Goal: Information Seeking & Learning: Learn about a topic

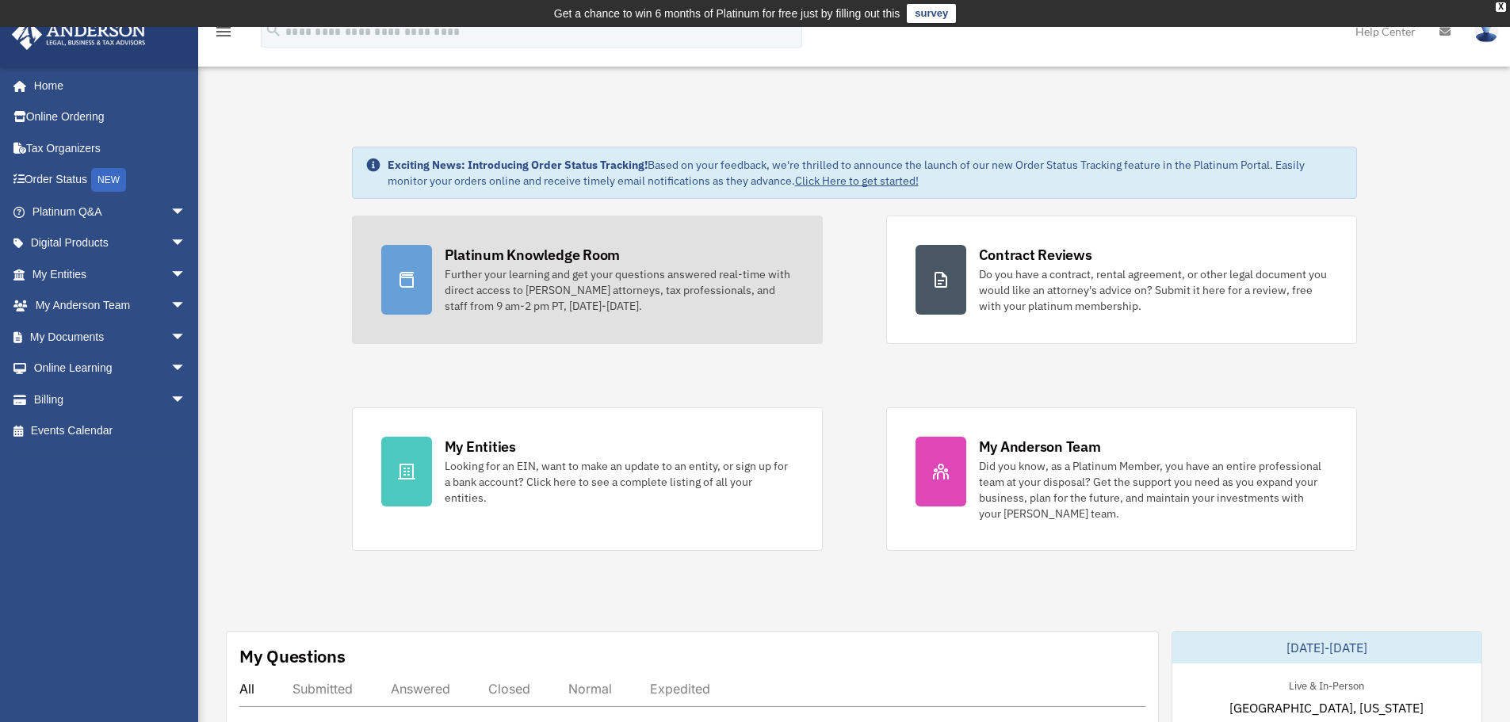
click at [641, 312] on div "Further your learning and get your questions answered real-time with direct acc…" at bounding box center [619, 290] width 349 height 48
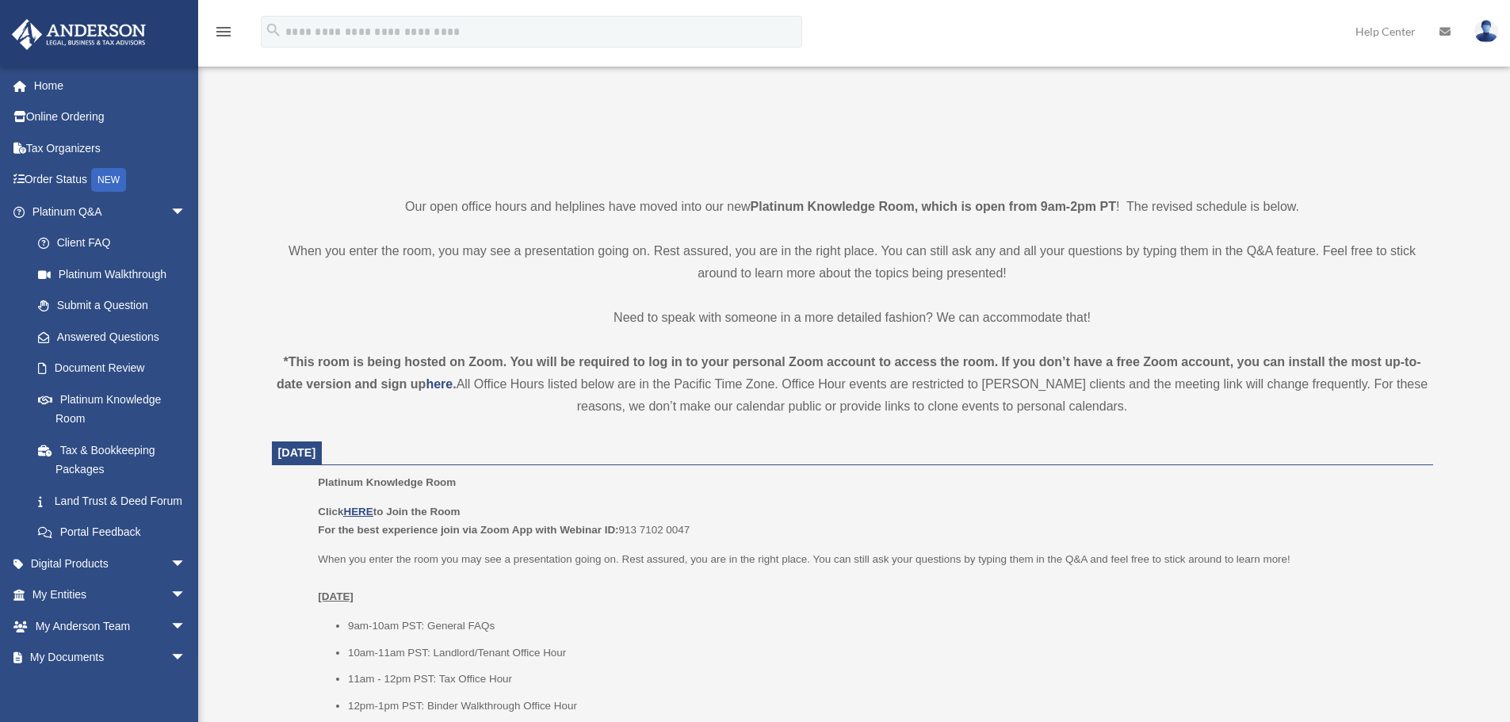
scroll to position [317, 0]
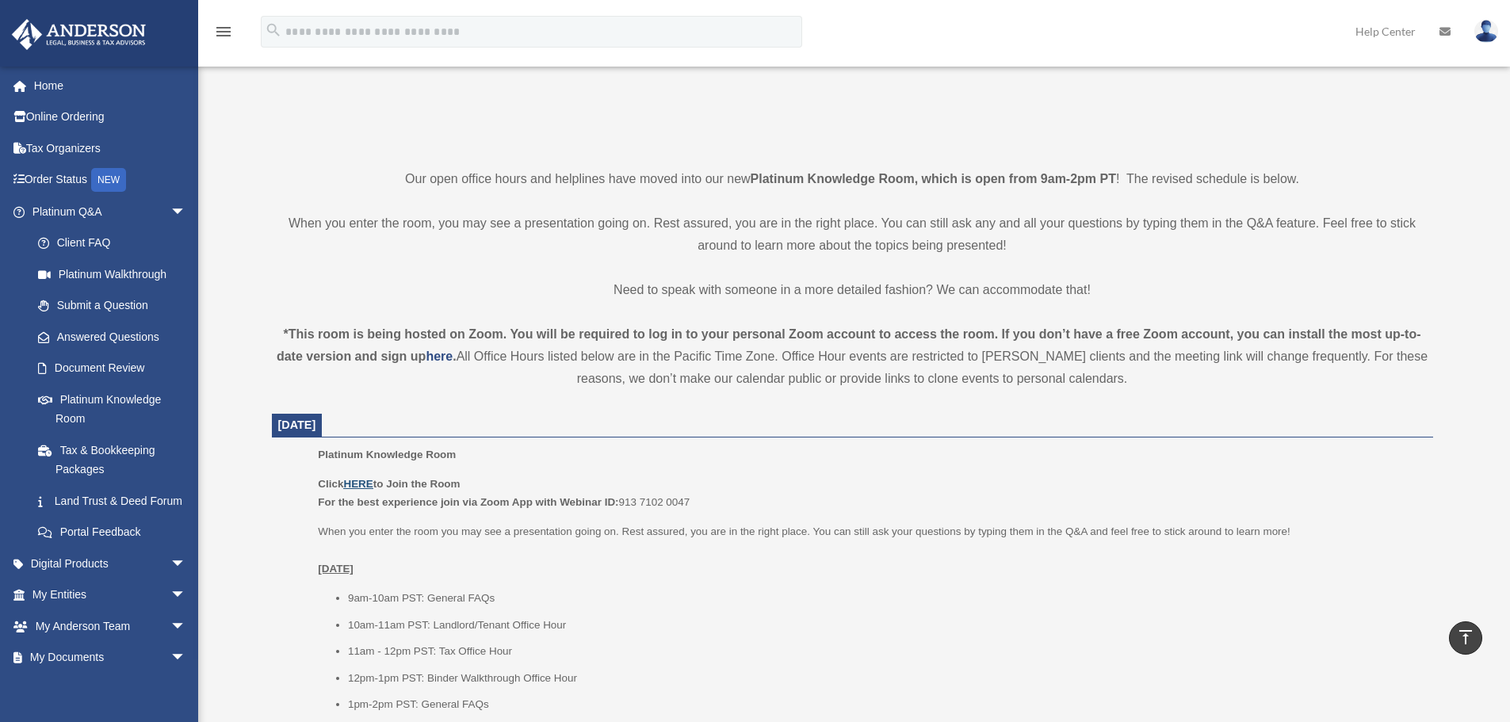
click at [357, 488] on u "HERE" at bounding box center [357, 484] width 29 height 12
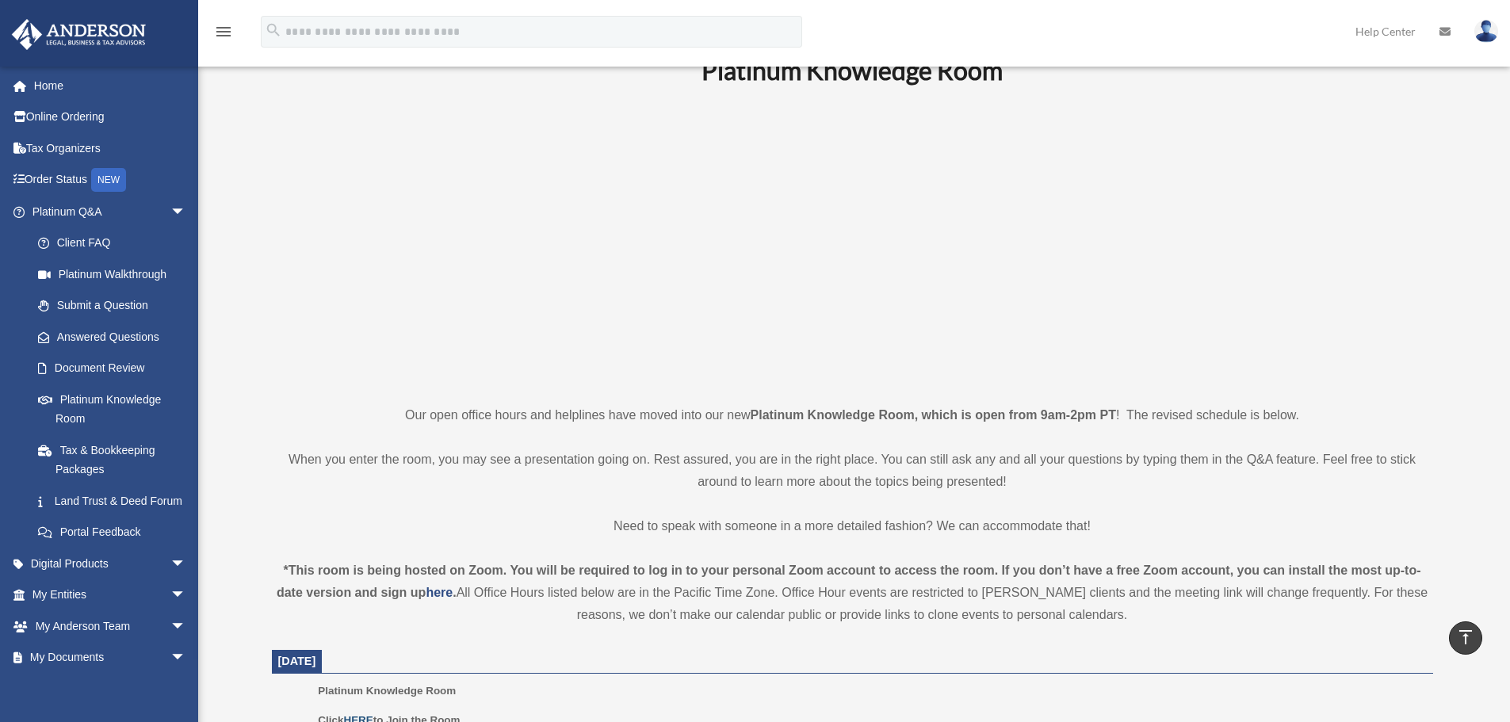
scroll to position [0, 0]
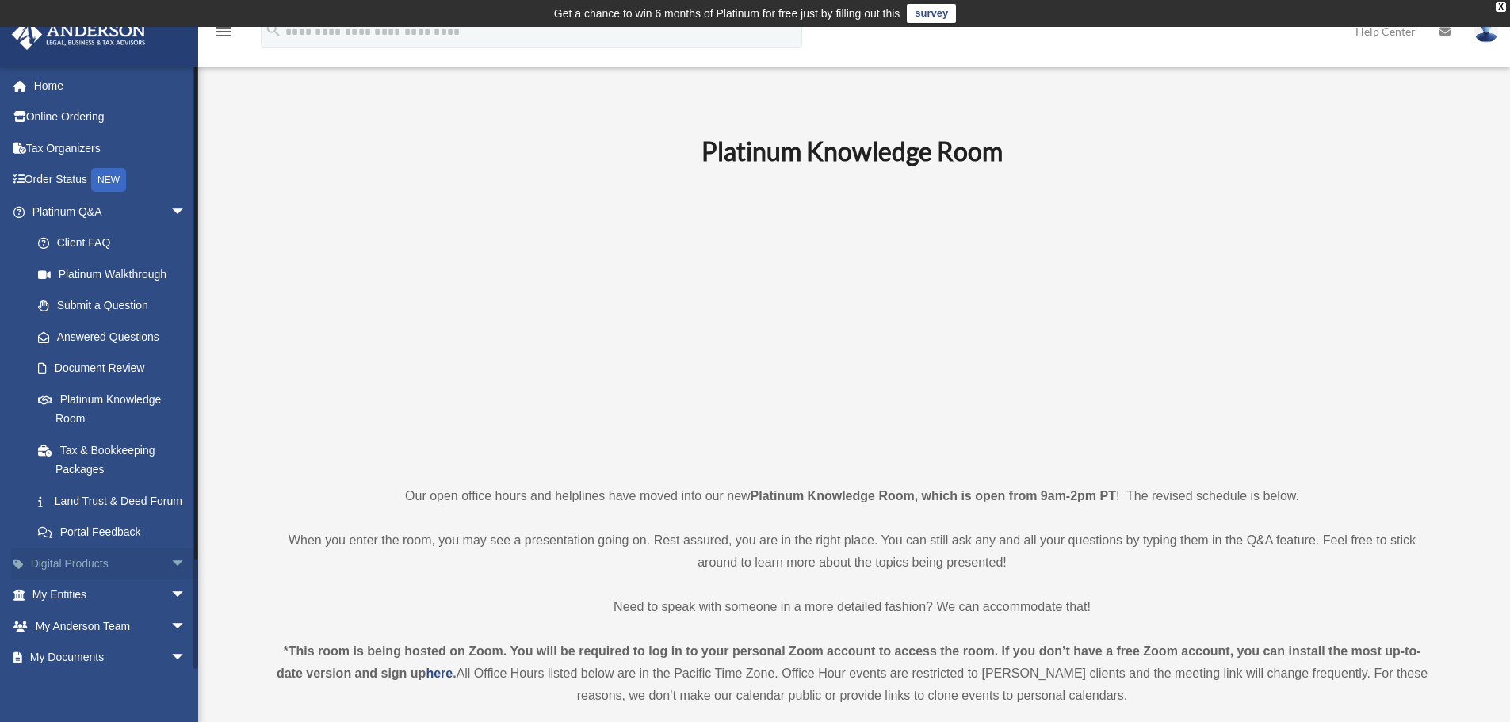
click at [70, 580] on link "Digital Products arrow_drop_down" at bounding box center [110, 564] width 199 height 32
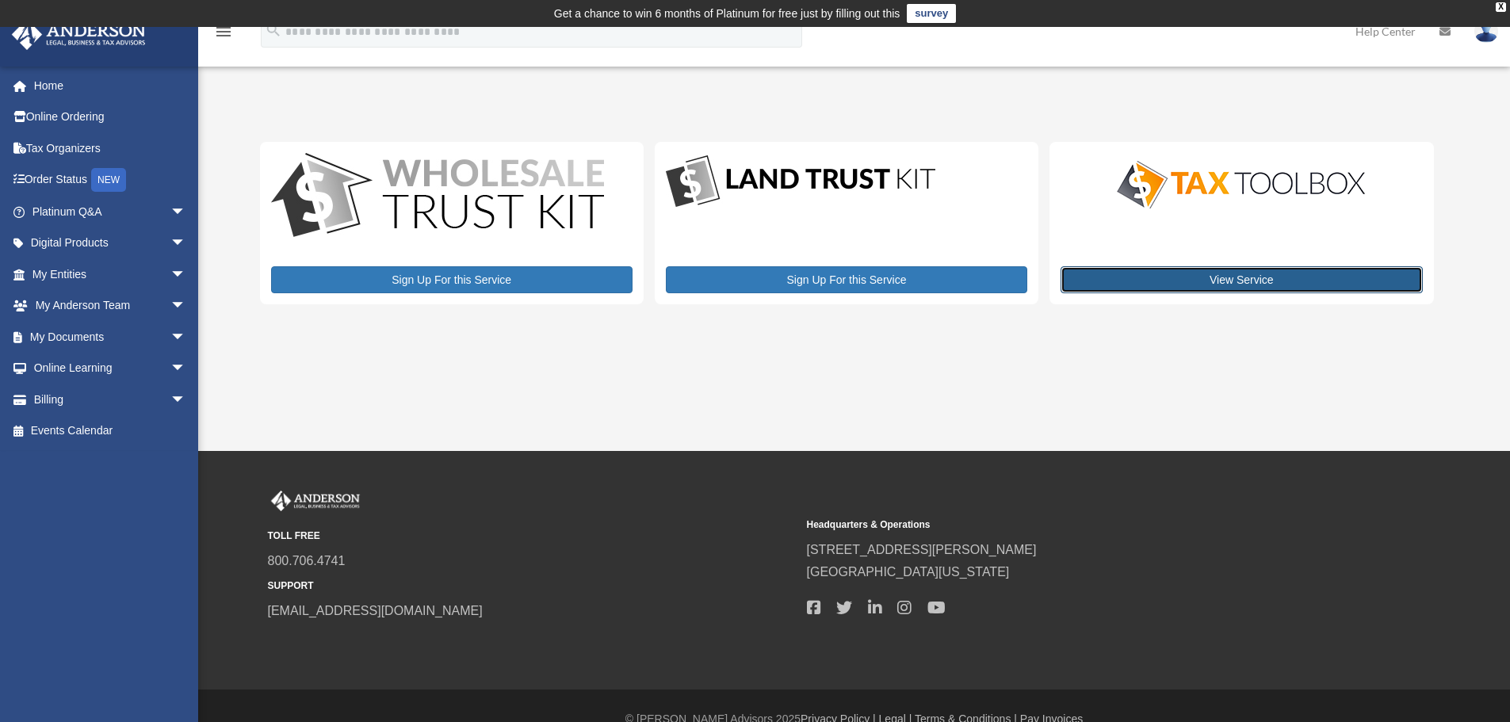
click at [1225, 274] on link "View Service" at bounding box center [1242, 279] width 362 height 27
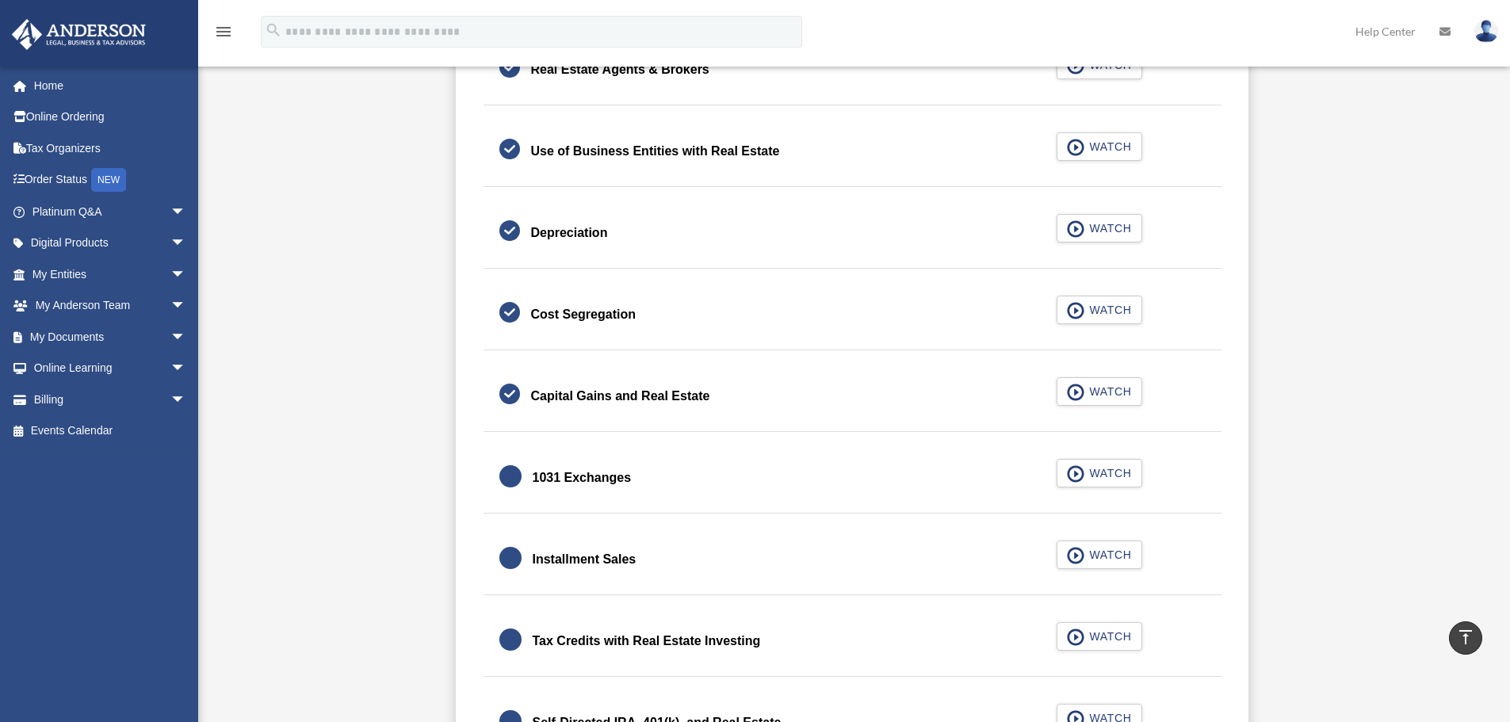
scroll to position [1586, 0]
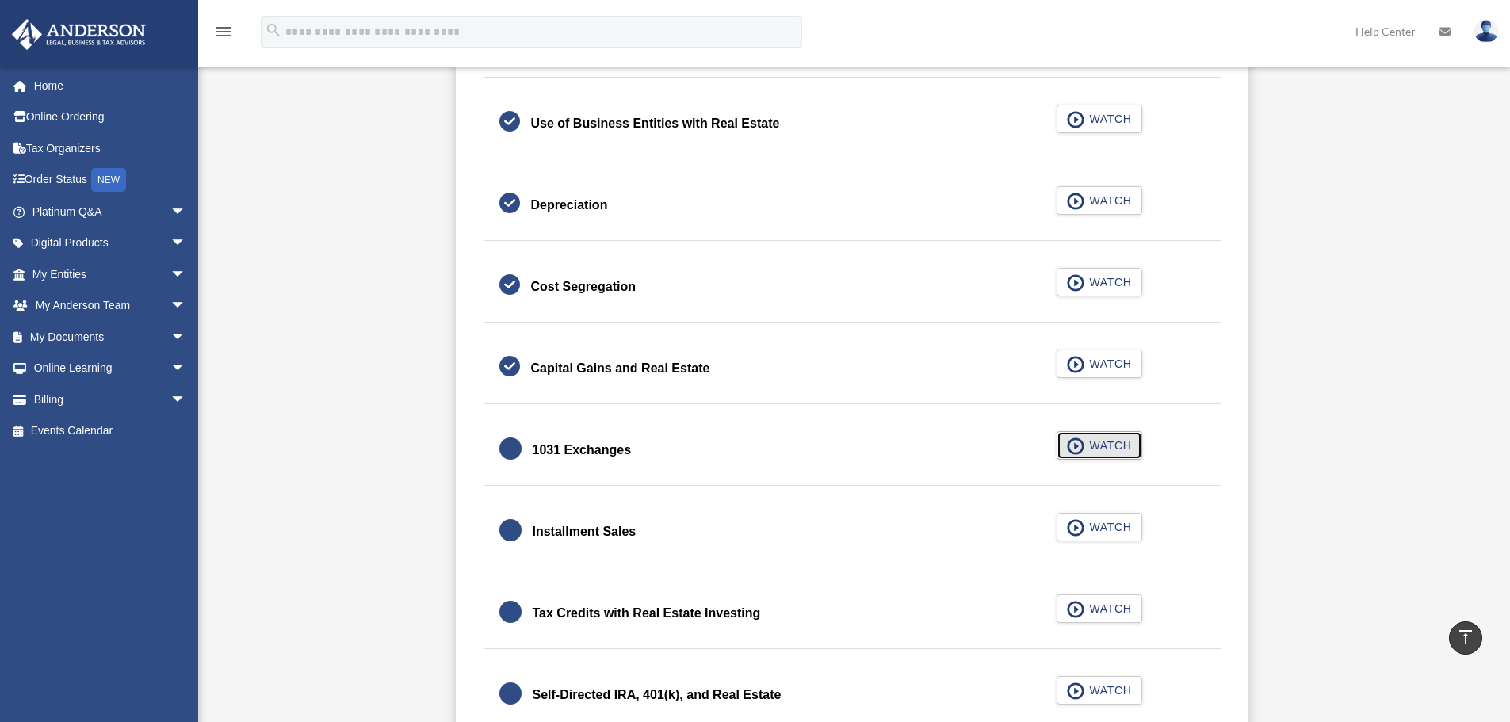
click at [1113, 440] on span "WATCH" at bounding box center [1108, 446] width 47 height 16
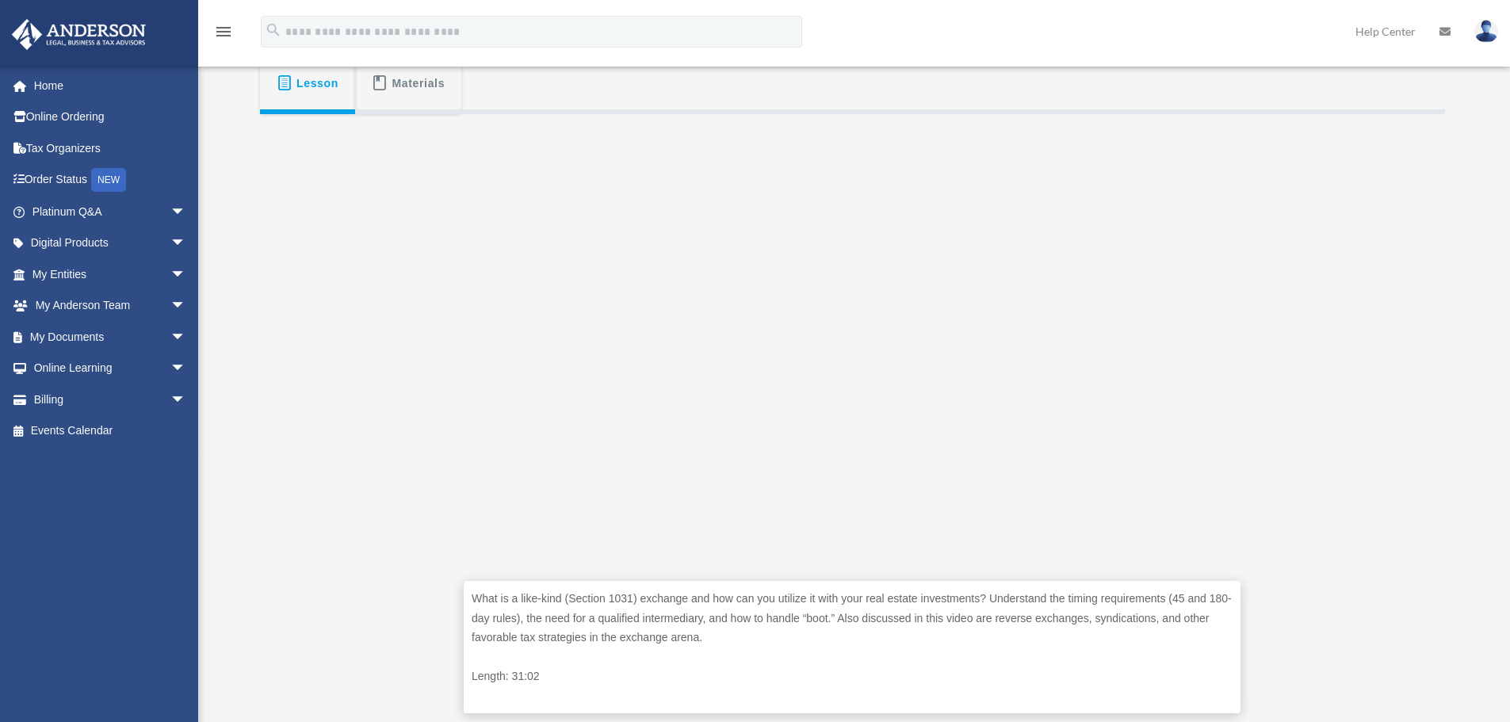
scroll to position [317, 0]
